Goal: Navigation & Orientation: Find specific page/section

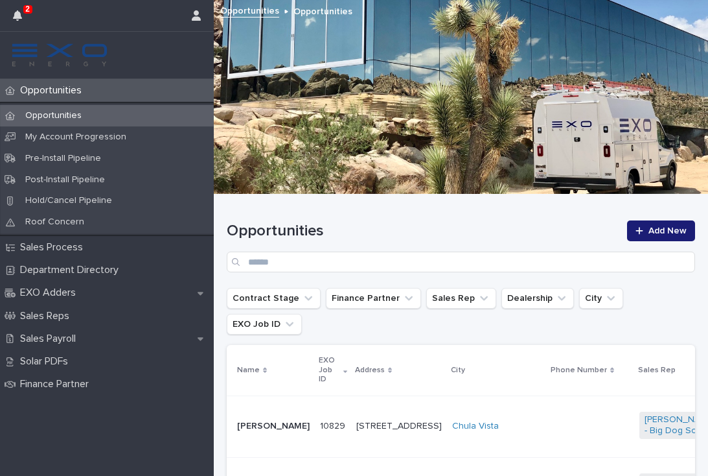
click at [547, 412] on td at bounding box center [591, 426] width 88 height 62
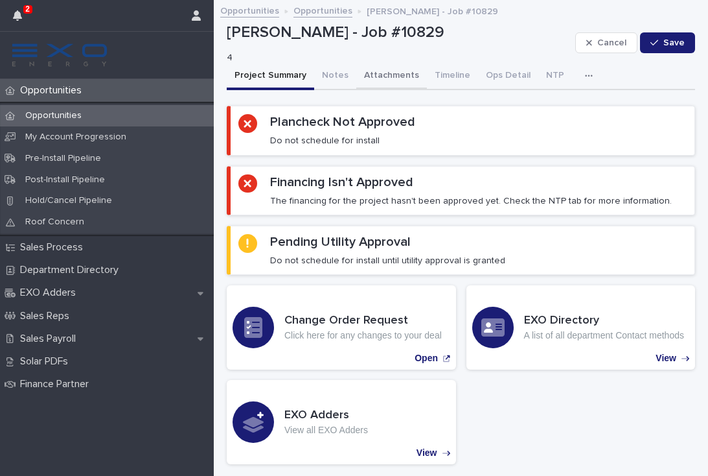
click at [390, 73] on button "Attachments" at bounding box center [392, 76] width 71 height 27
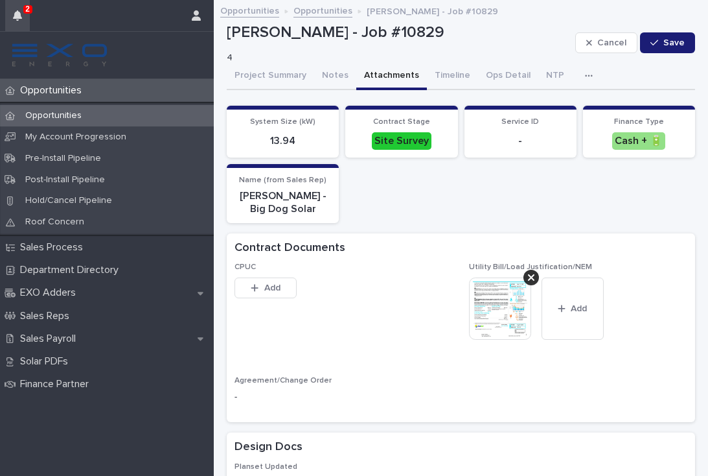
click at [22, 13] on button "button" at bounding box center [17, 15] width 25 height 31
click at [553, 206] on div "System Size (kW) 13.94 Contract Stage Site Survey Service ID - Finance Type Cas…" at bounding box center [461, 164] width 469 height 117
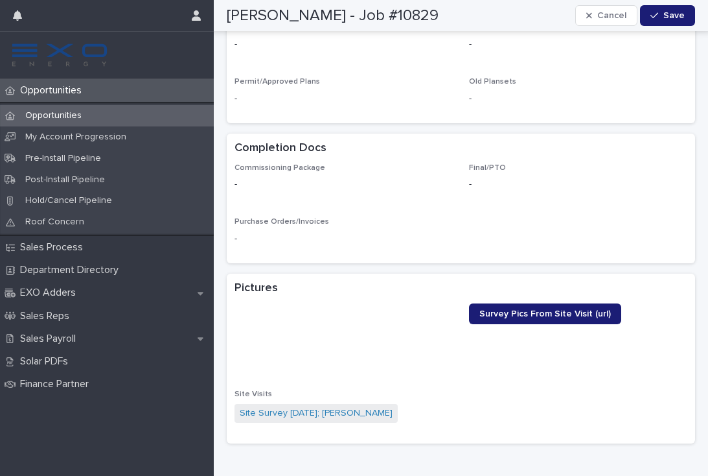
scroll to position [597, 0]
click at [54, 93] on p "Opportunities" at bounding box center [53, 90] width 77 height 12
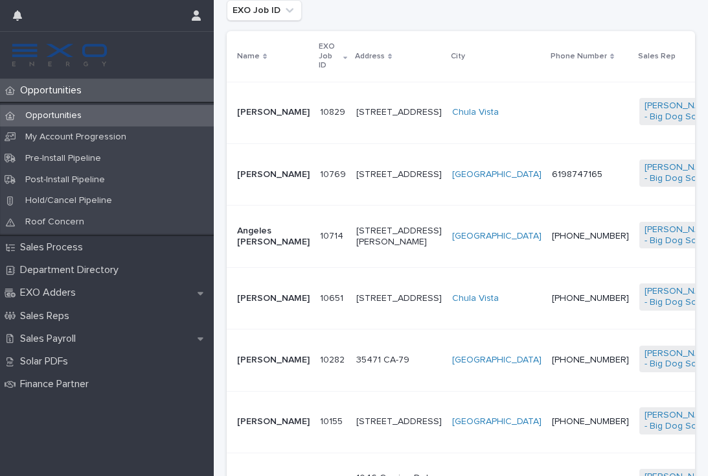
scroll to position [321, 0]
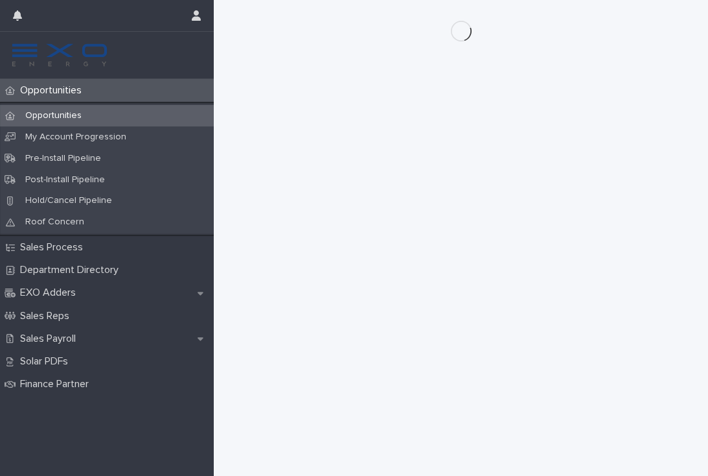
click at [57, 84] on div "Opportunities" at bounding box center [107, 90] width 214 height 23
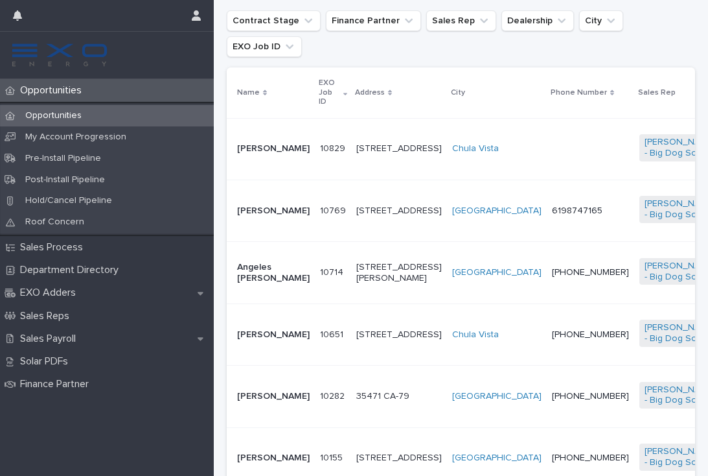
scroll to position [312, 0]
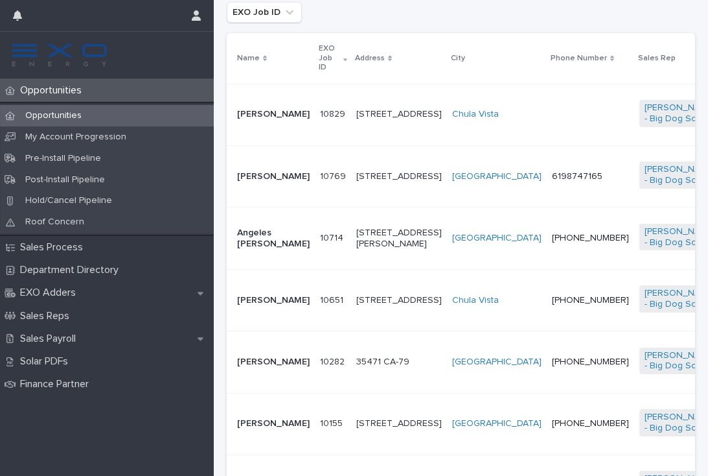
click at [315, 241] on td "10714 10714" at bounding box center [333, 238] width 36 height 62
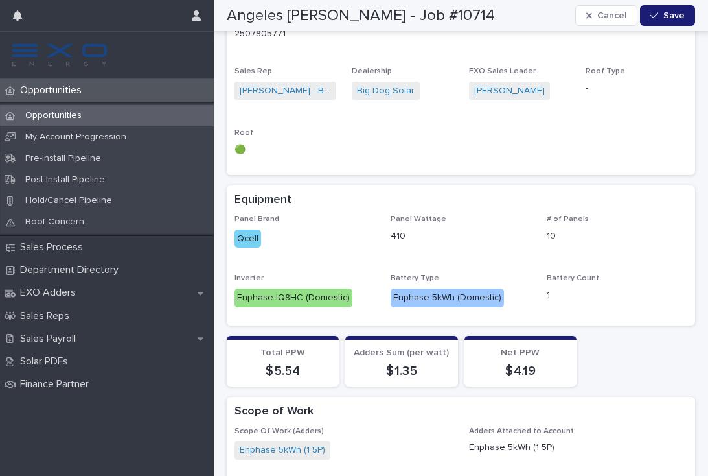
click at [56, 93] on p "Opportunities" at bounding box center [53, 90] width 77 height 12
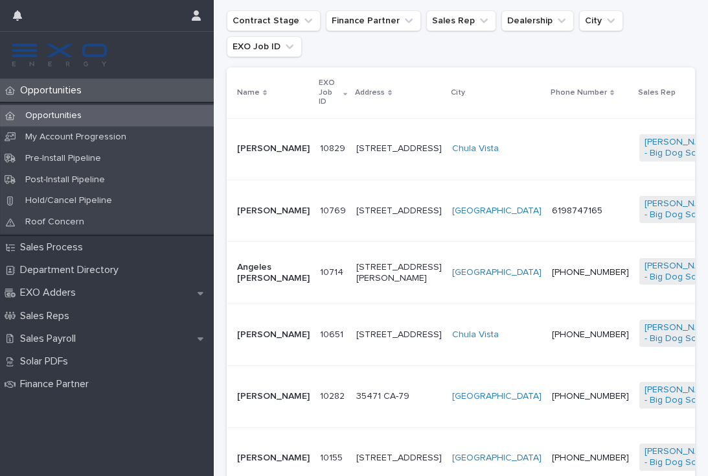
scroll to position [288, 0]
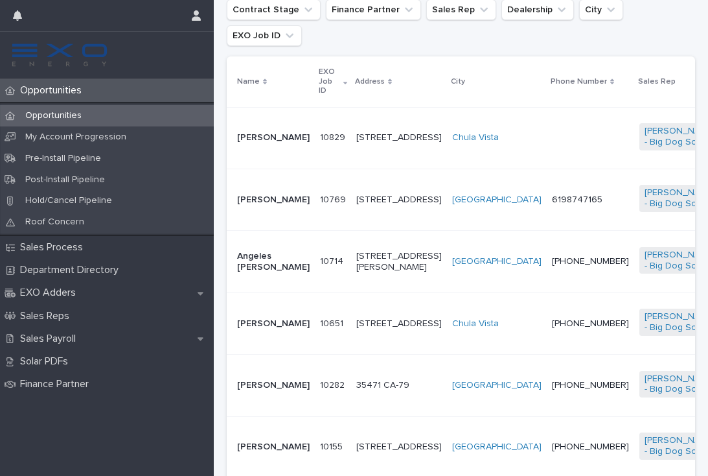
click at [290, 205] on td "[PERSON_NAME]" at bounding box center [271, 200] width 88 height 62
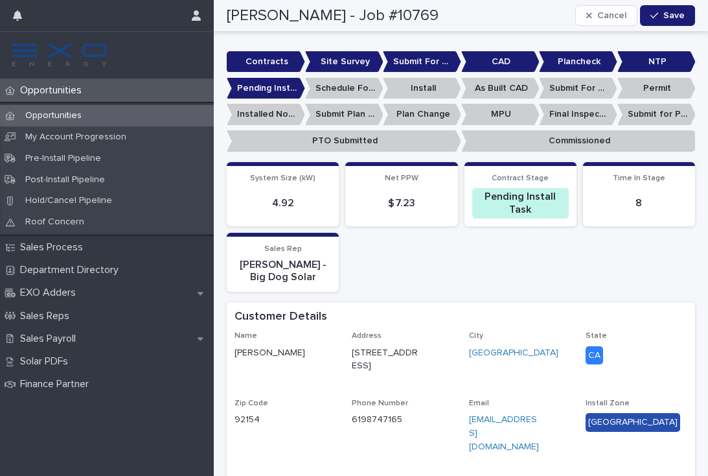
scroll to position [370, 0]
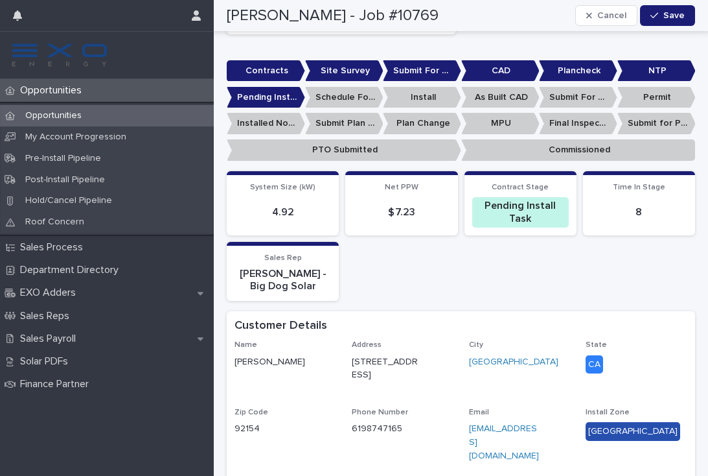
click at [82, 117] on p "Opportunities" at bounding box center [53, 115] width 77 height 11
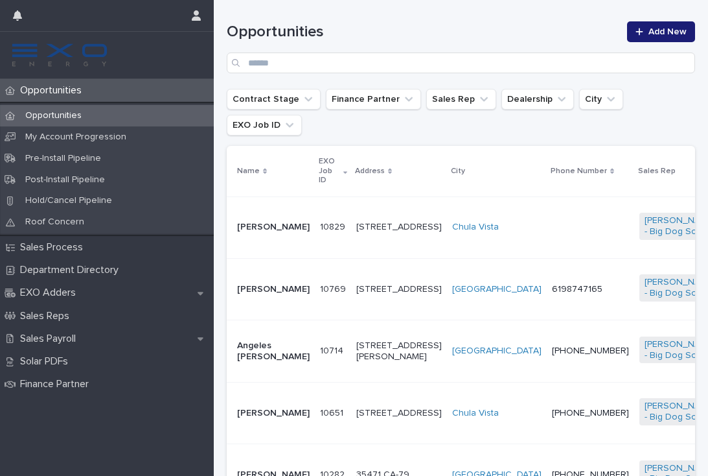
scroll to position [200, 0]
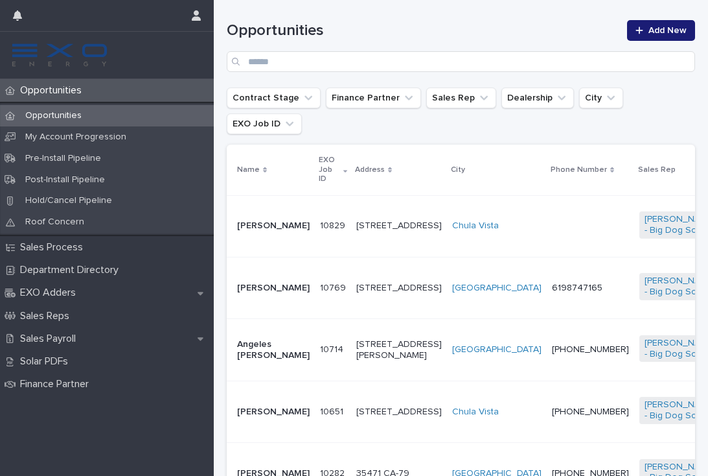
click at [547, 201] on td at bounding box center [591, 226] width 88 height 62
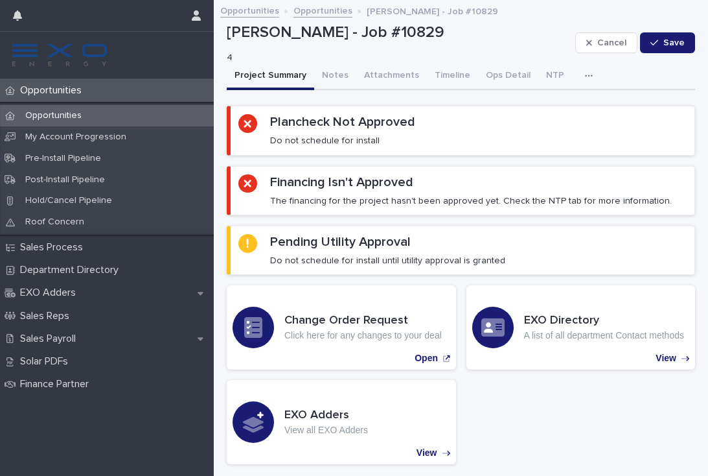
click at [71, 111] on p "Opportunities" at bounding box center [53, 115] width 77 height 11
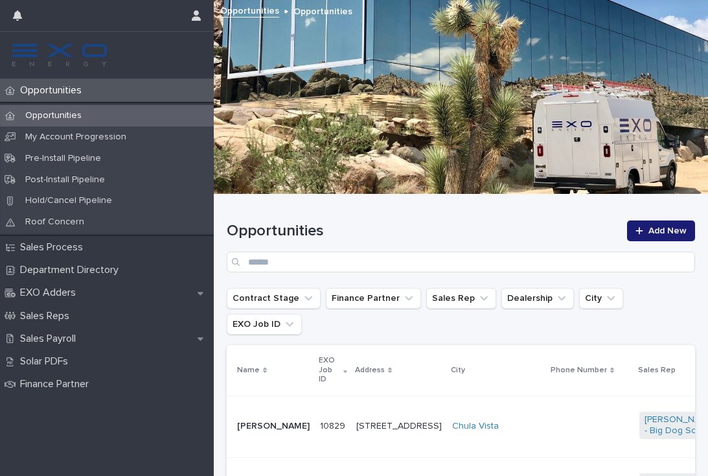
click at [70, 111] on p "Opportunities" at bounding box center [53, 115] width 77 height 11
click at [64, 109] on div "Opportunities" at bounding box center [107, 115] width 214 height 21
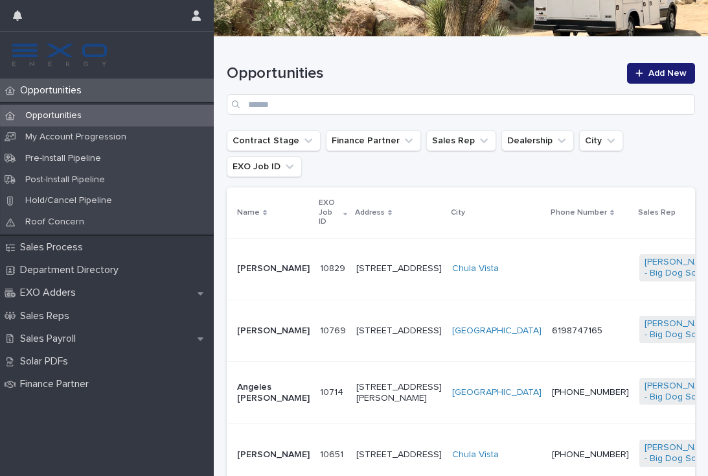
scroll to position [160, 0]
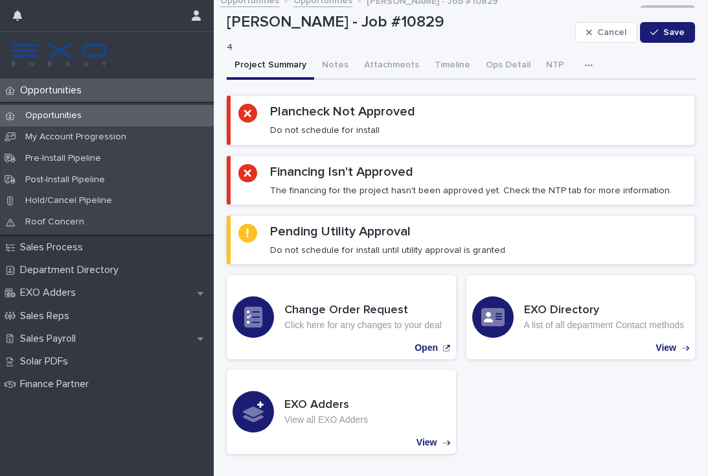
scroll to position [-3, 0]
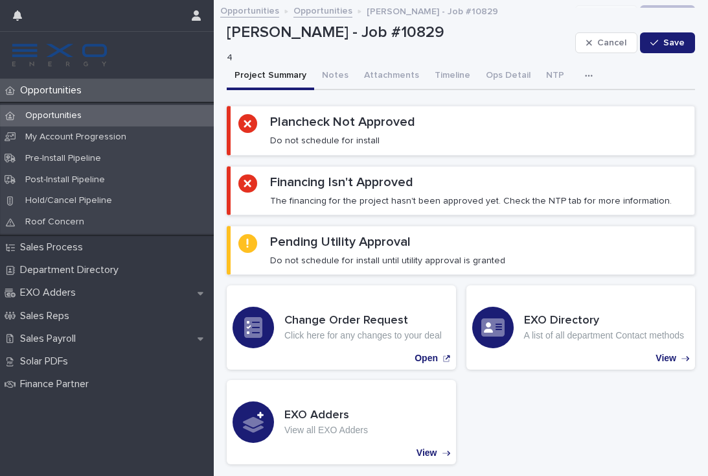
click at [64, 106] on div "Opportunities" at bounding box center [107, 115] width 214 height 21
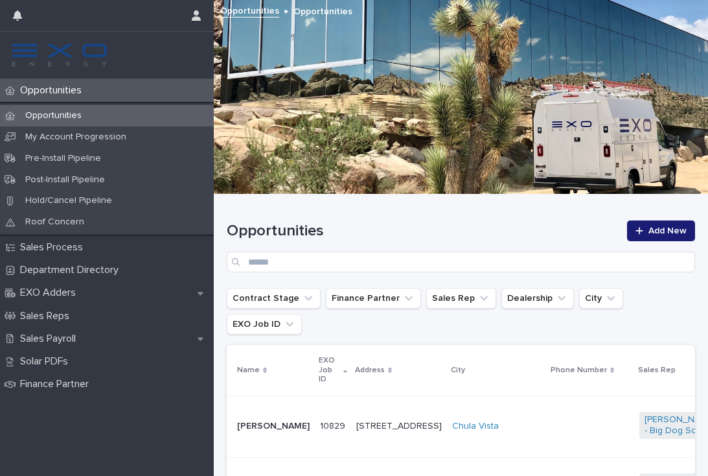
click at [547, 411] on td at bounding box center [591, 426] width 88 height 62
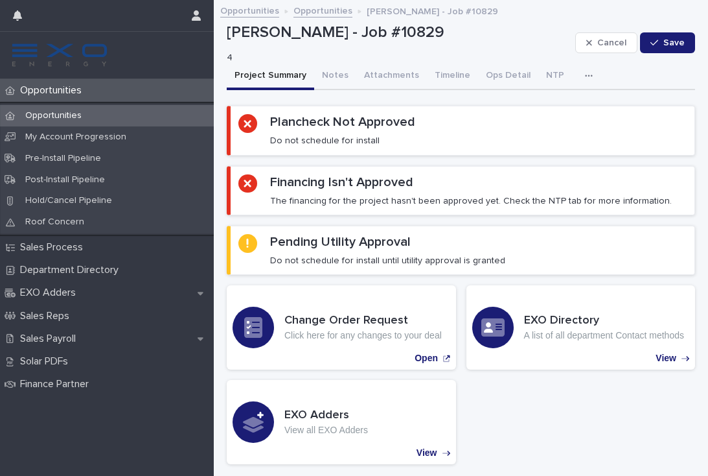
click at [45, 93] on p "Opportunities" at bounding box center [53, 90] width 77 height 12
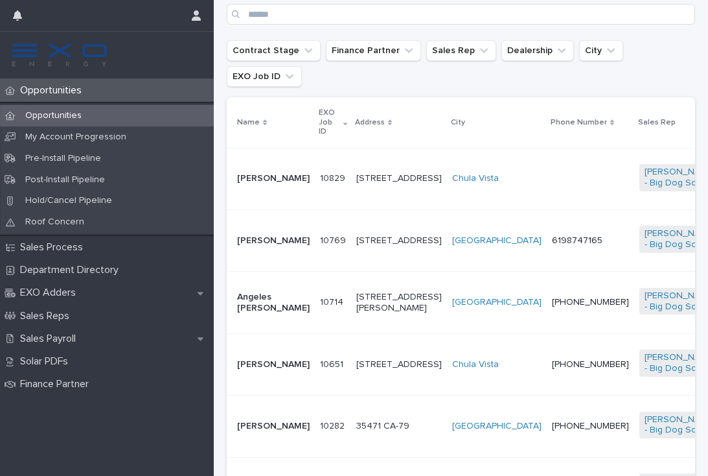
scroll to position [248, 0]
click at [552, 173] on div at bounding box center [590, 178] width 77 height 10
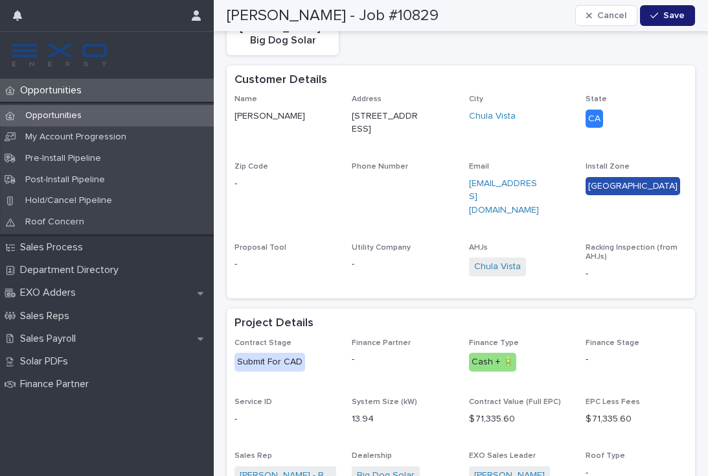
scroll to position [664, 0]
click at [37, 123] on div "Opportunities" at bounding box center [107, 115] width 214 height 21
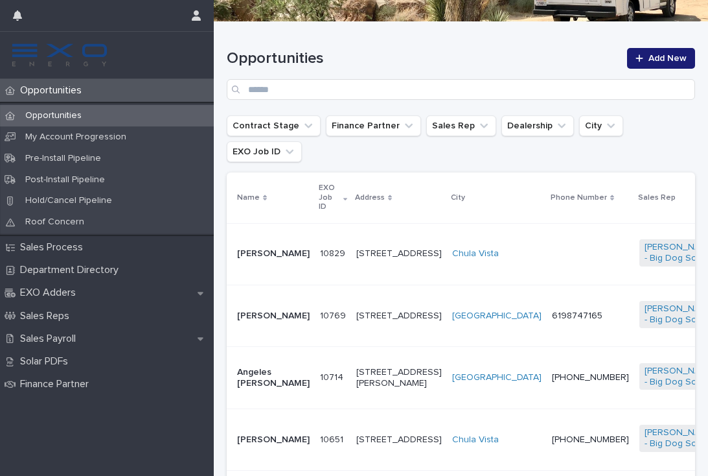
scroll to position [217, 0]
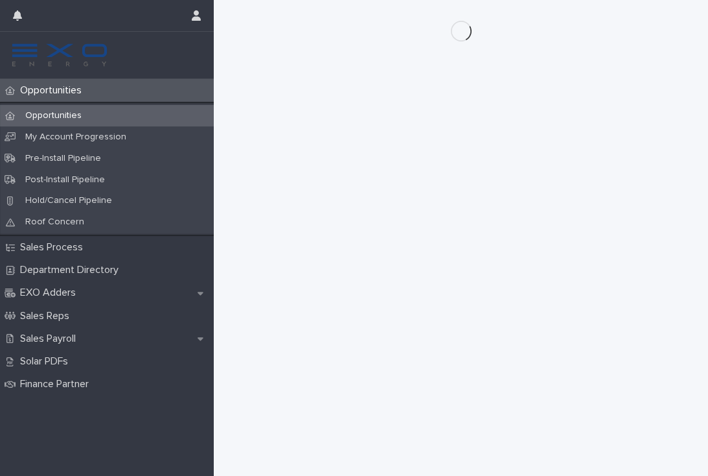
click at [59, 96] on p "Opportunities" at bounding box center [53, 90] width 77 height 12
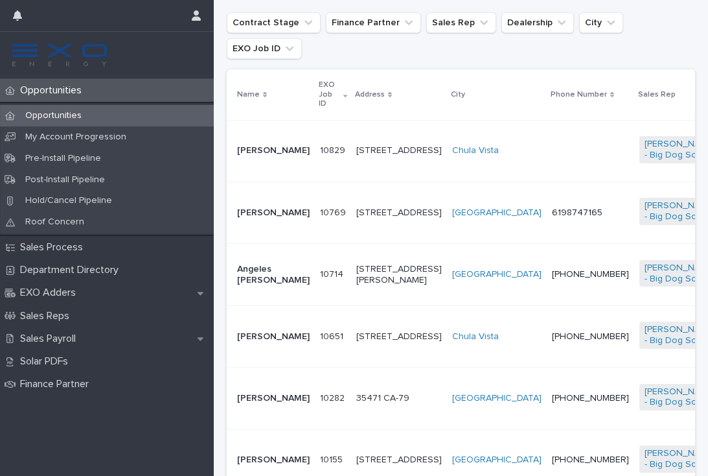
scroll to position [283, 0]
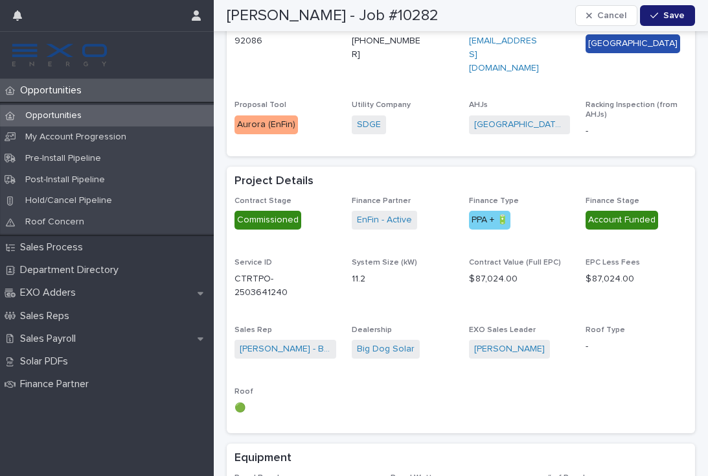
scroll to position [619, 0]
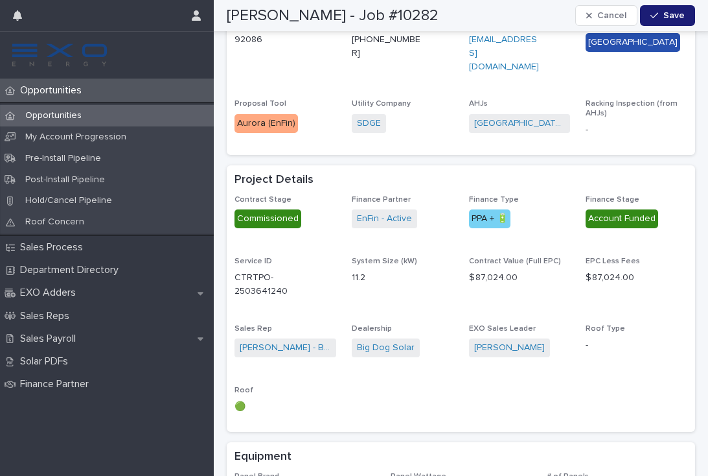
click at [65, 101] on div "Opportunities" at bounding box center [107, 90] width 214 height 23
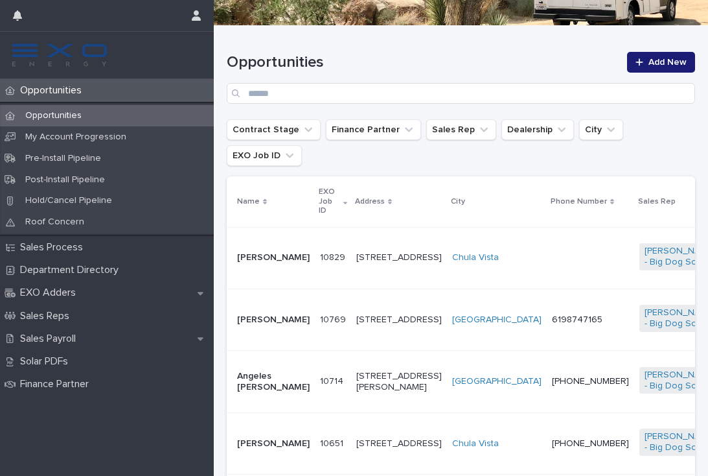
scroll to position [169, 0]
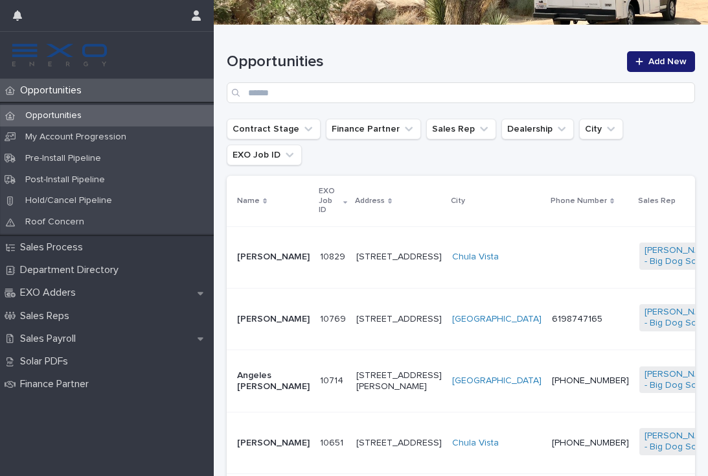
click at [547, 226] on td at bounding box center [591, 257] width 88 height 62
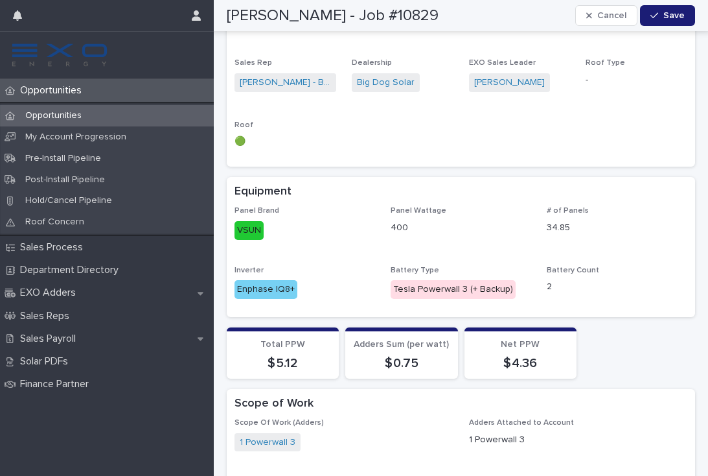
scroll to position [1059, 0]
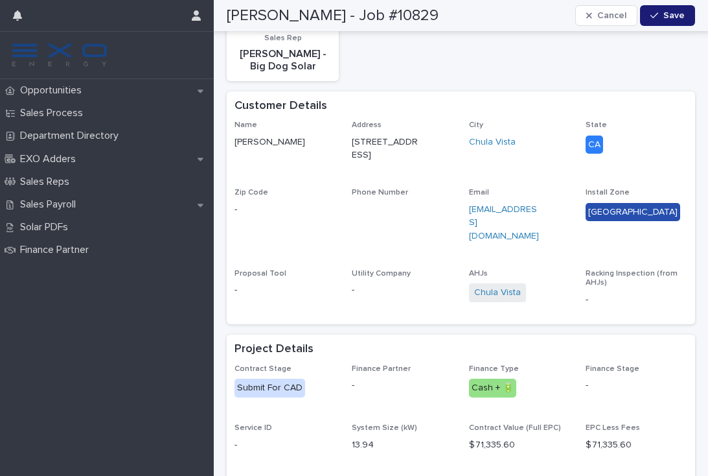
scroll to position [638, 0]
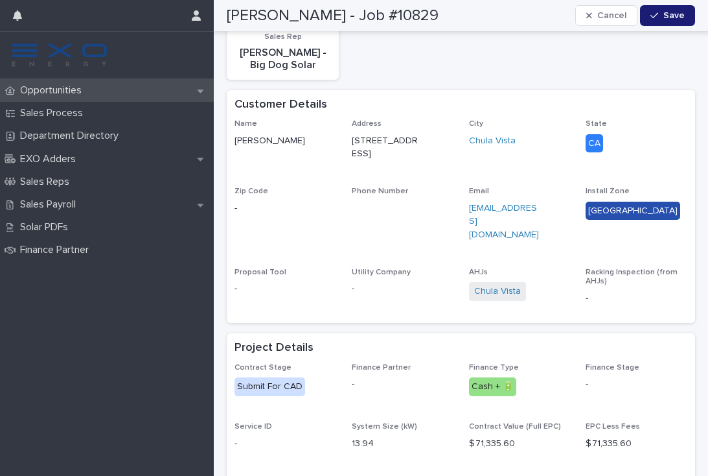
click at [82, 99] on div "Opportunities" at bounding box center [107, 90] width 214 height 23
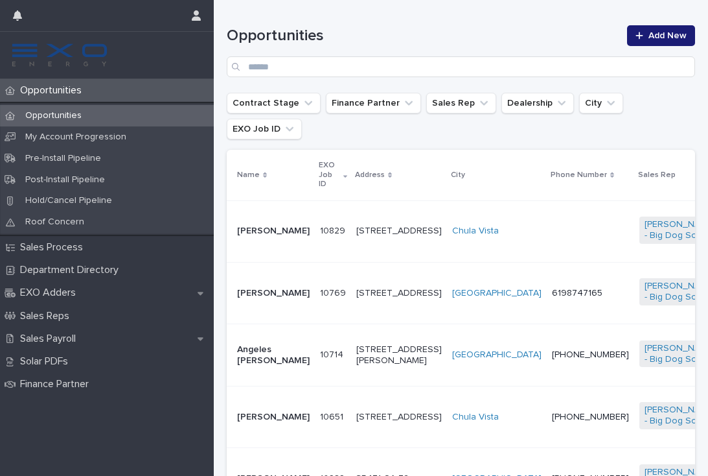
scroll to position [209, 0]
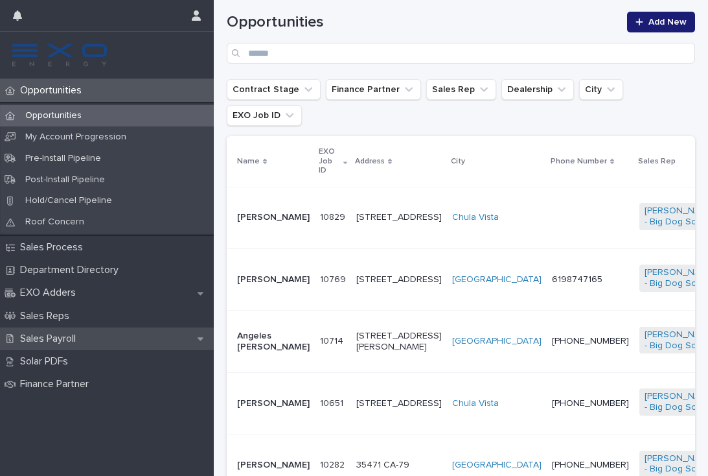
click at [62, 335] on p "Sales Payroll" at bounding box center [50, 339] width 71 height 12
